Goal: Transaction & Acquisition: Purchase product/service

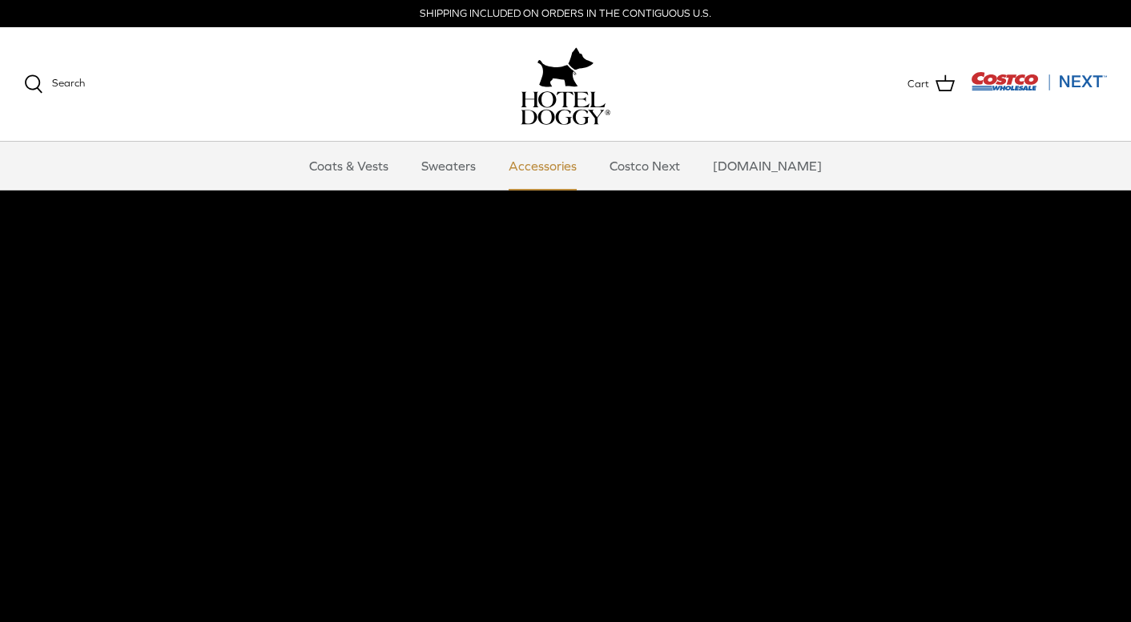
click at [514, 175] on link "Accessories" at bounding box center [542, 166] width 97 height 48
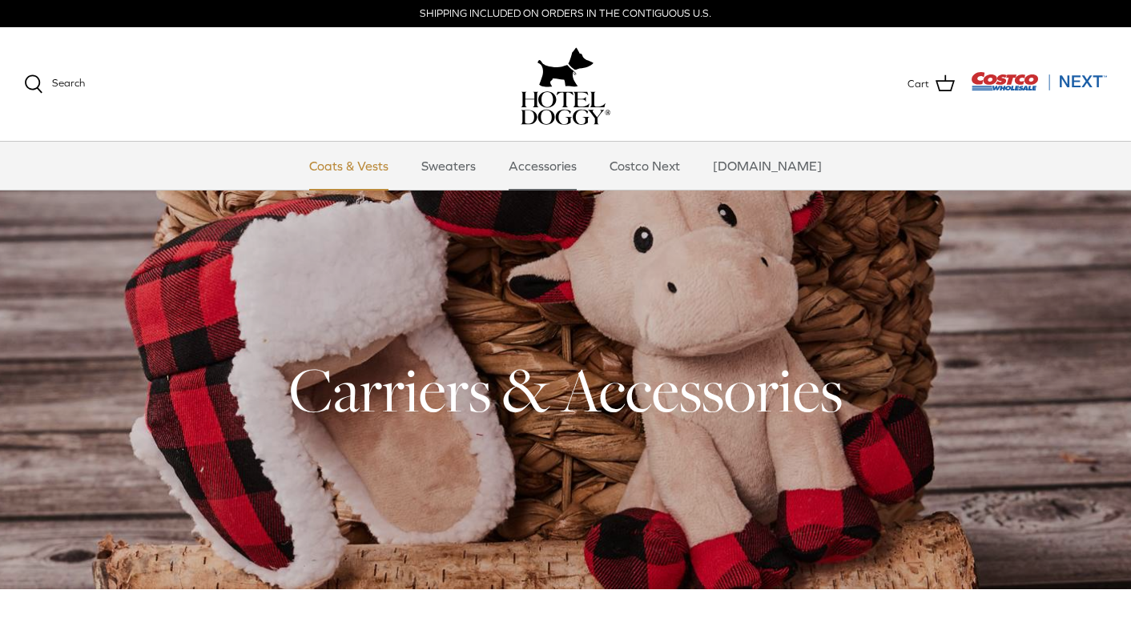
click at [340, 158] on link "Coats & Vests" at bounding box center [349, 166] width 108 height 48
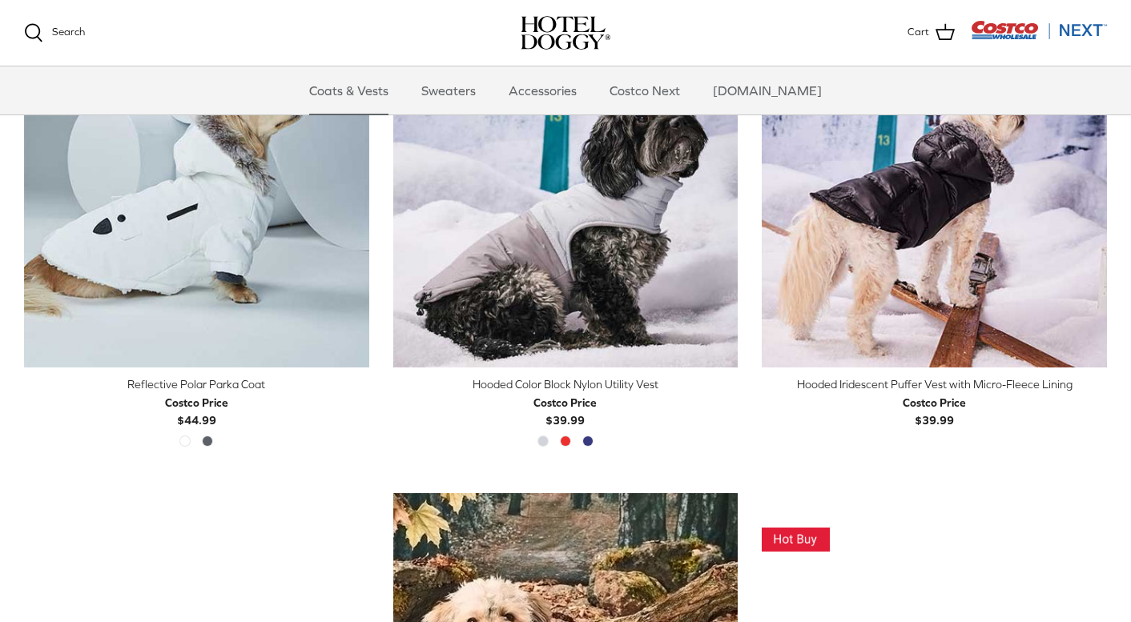
scroll to position [825, 0]
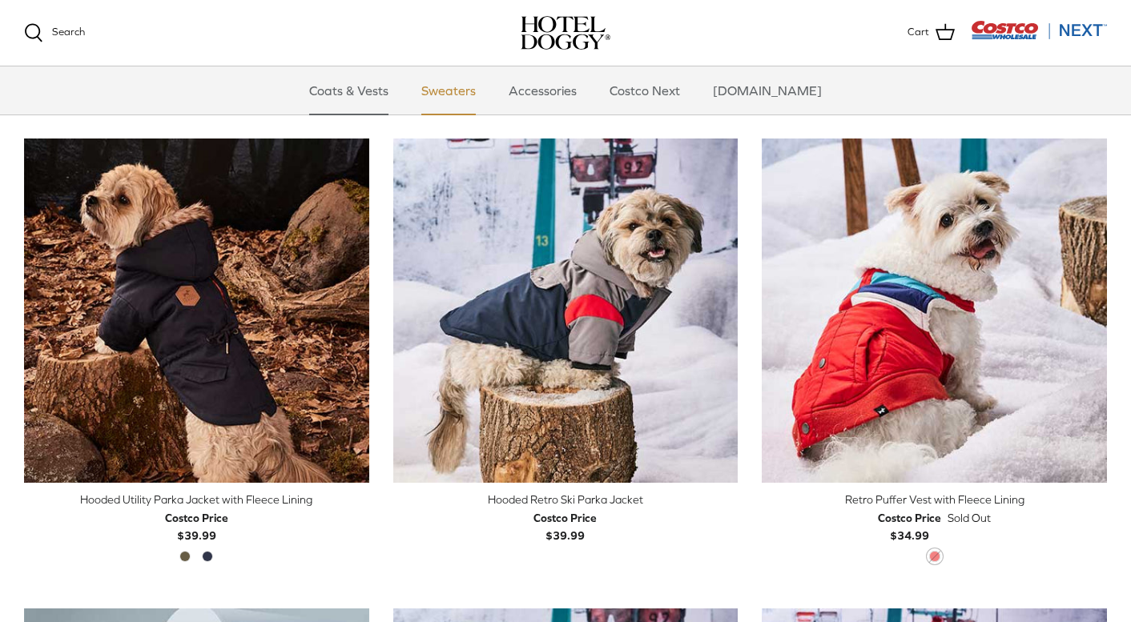
click at [481, 90] on link "Sweaters" at bounding box center [448, 90] width 83 height 48
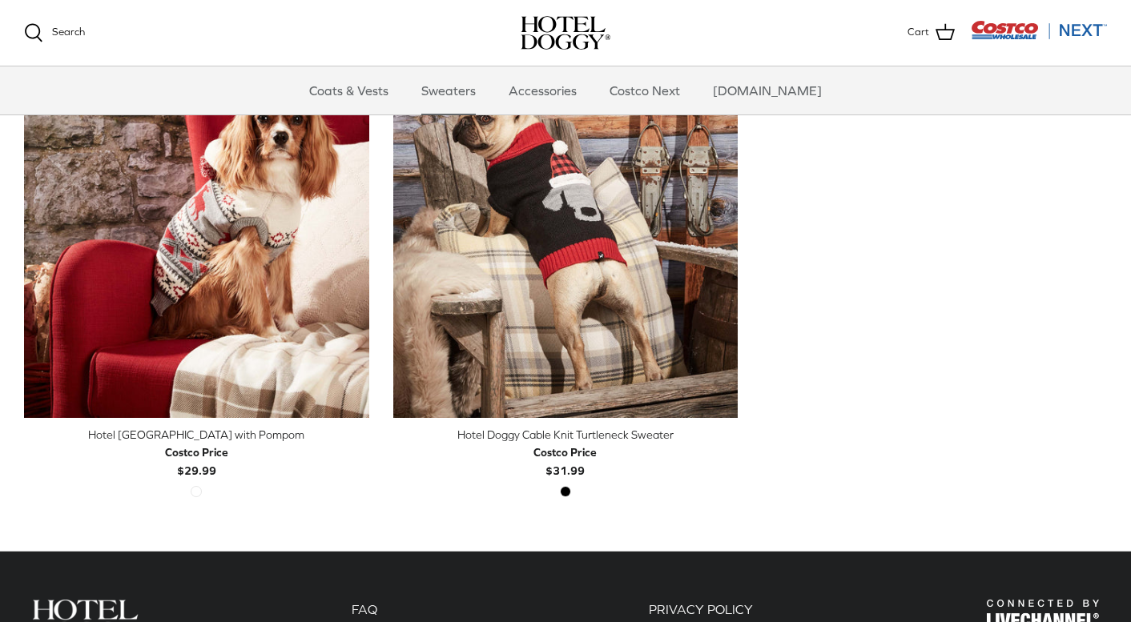
scroll to position [496, 0]
